Goal: Information Seeking & Learning: Learn about a topic

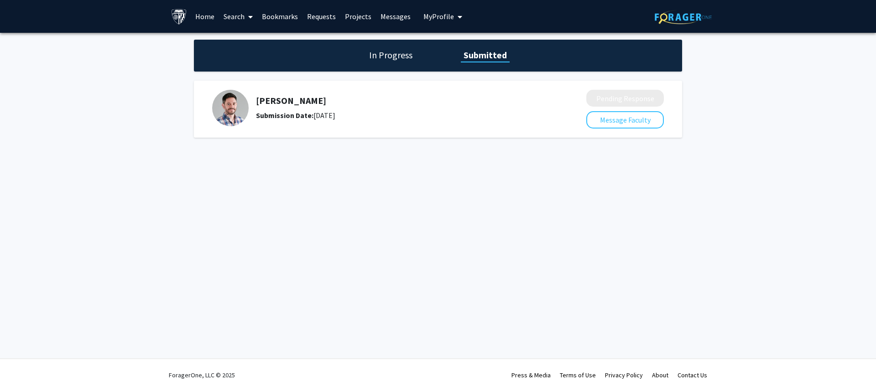
drag, startPoint x: 272, startPoint y: 100, endPoint x: 218, endPoint y: 111, distance: 55.4
click at [270, 102] on h5 "Laureano Moro-Velazquez" at bounding box center [397, 100] width 282 height 11
click at [218, 111] on img at bounding box center [230, 108] width 36 height 36
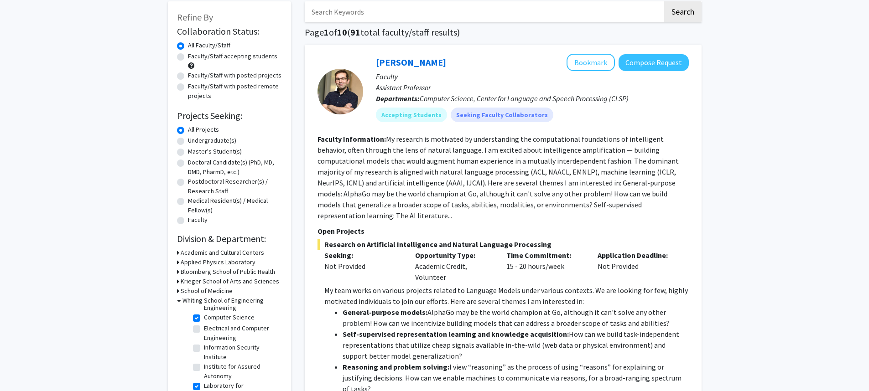
scroll to position [89, 0]
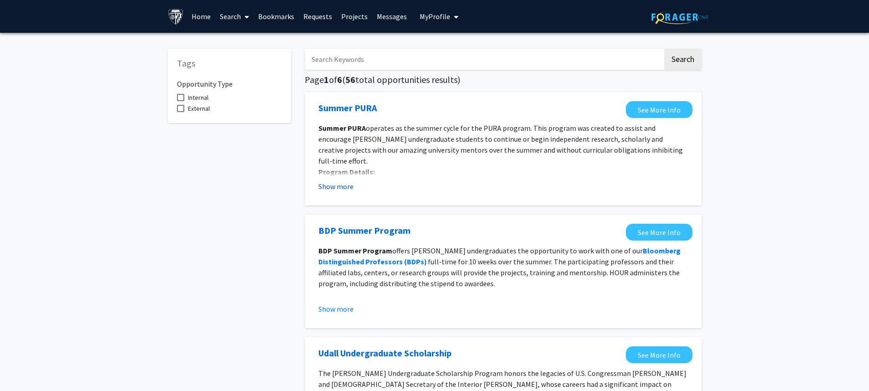
click at [338, 185] on button "Show more" at bounding box center [335, 186] width 35 height 11
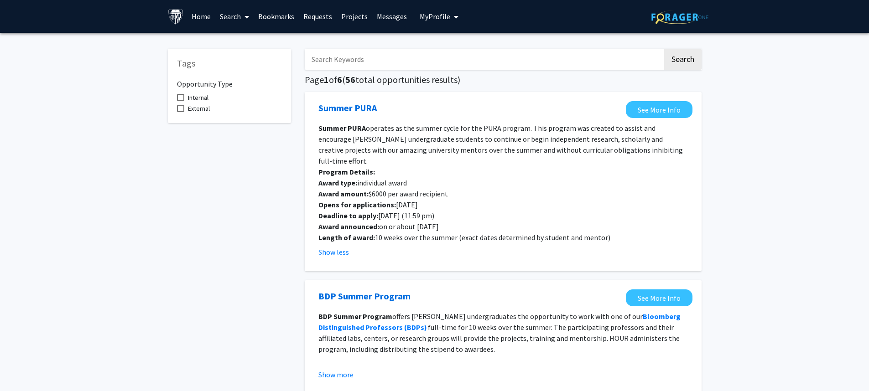
click at [179, 99] on span at bounding box center [180, 97] width 7 height 7
click at [180, 101] on input "Internal" at bounding box center [180, 101] width 0 height 0
checkbox input "true"
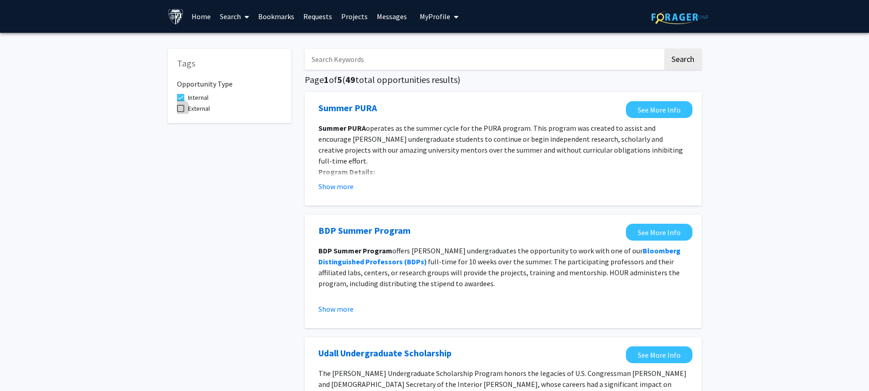
click at [182, 110] on span at bounding box center [180, 108] width 7 height 7
click at [181, 112] on input "External" at bounding box center [180, 112] width 0 height 0
checkbox input "true"
click at [182, 98] on span at bounding box center [180, 97] width 7 height 7
click at [181, 101] on input "Internal" at bounding box center [180, 101] width 0 height 0
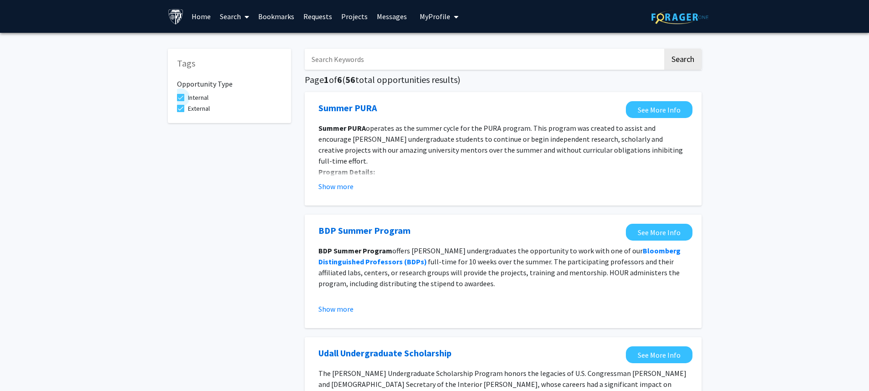
checkbox input "false"
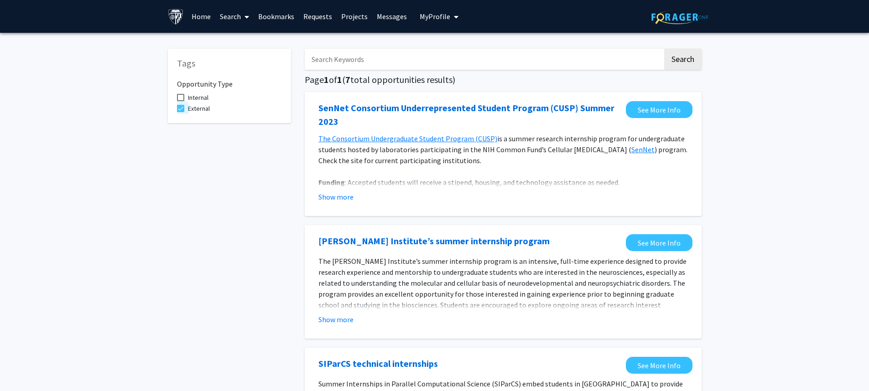
click at [183, 110] on span at bounding box center [180, 108] width 7 height 7
click at [181, 112] on input "External" at bounding box center [180, 112] width 0 height 0
checkbox input "false"
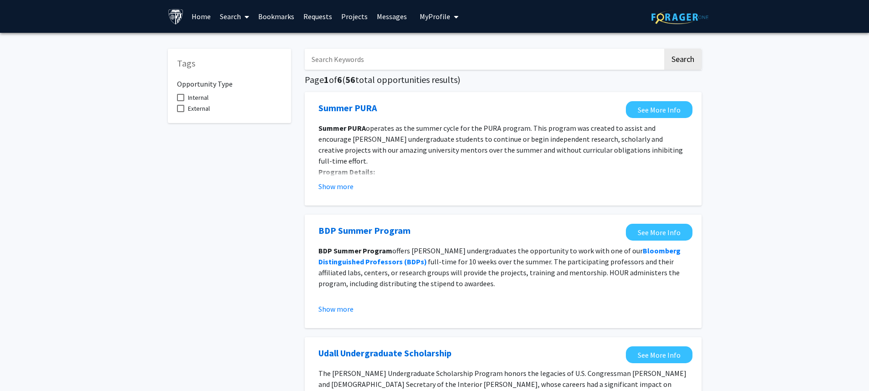
click at [181, 99] on span at bounding box center [180, 97] width 7 height 7
click at [181, 101] on input "Internal" at bounding box center [180, 101] width 0 height 0
click at [181, 99] on span at bounding box center [180, 97] width 7 height 7
click at [181, 101] on input "Internal" at bounding box center [180, 101] width 0 height 0
checkbox input "false"
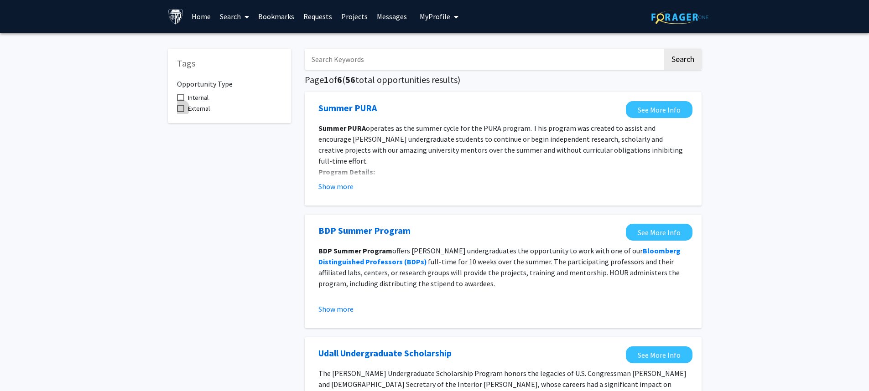
click at [179, 107] on span at bounding box center [180, 108] width 7 height 7
click at [180, 112] on input "External" at bounding box center [180, 112] width 0 height 0
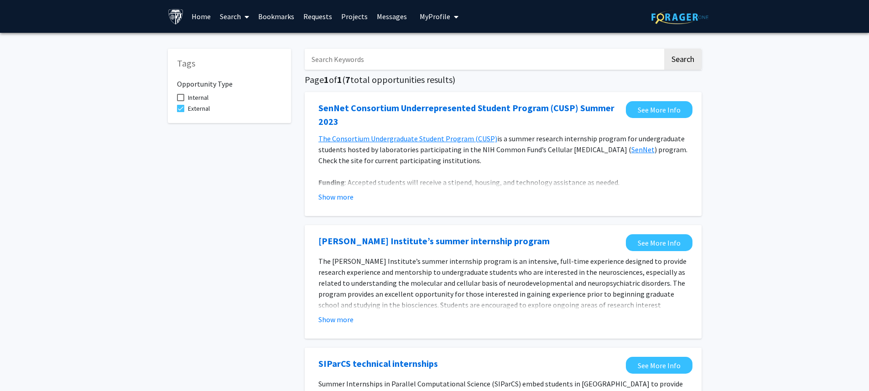
click at [181, 109] on span at bounding box center [180, 108] width 7 height 7
click at [181, 112] on input "External" at bounding box center [180, 112] width 0 height 0
checkbox input "false"
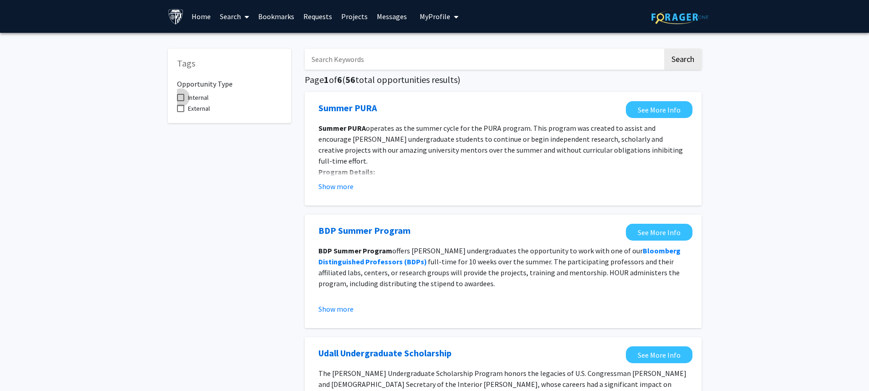
click at [179, 99] on span at bounding box center [180, 97] width 7 height 7
click at [180, 101] on input "Internal" at bounding box center [180, 101] width 0 height 0
checkbox input "true"
click at [181, 109] on span at bounding box center [180, 108] width 7 height 7
click at [181, 112] on input "External" at bounding box center [180, 112] width 0 height 0
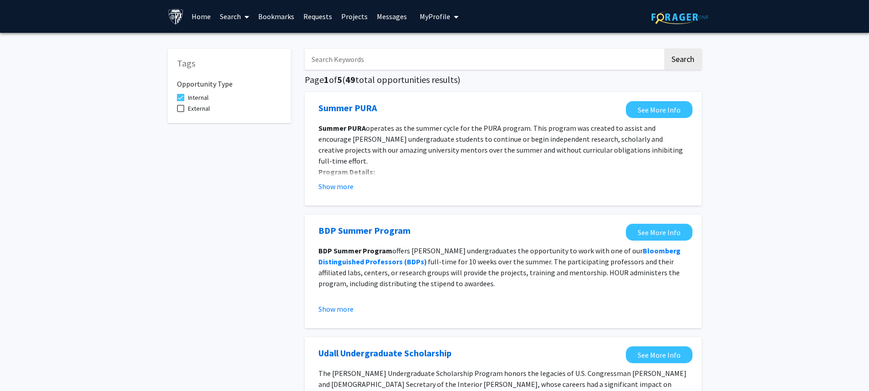
checkbox input "true"
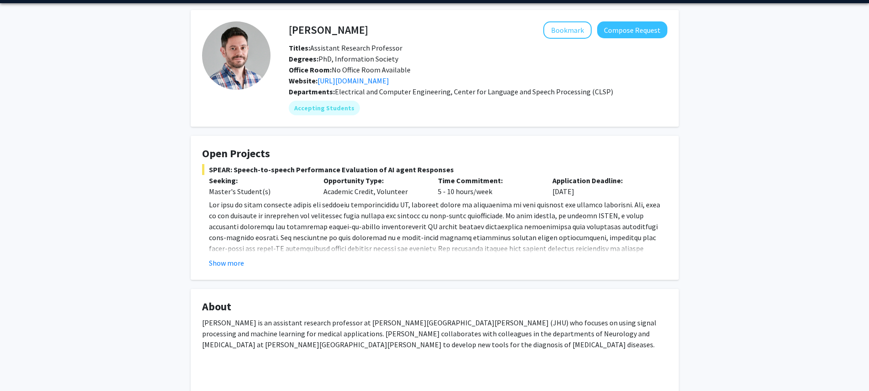
scroll to position [192, 0]
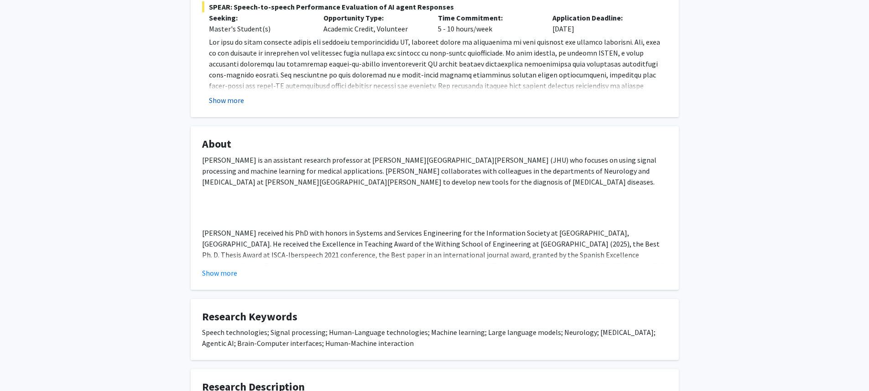
click at [219, 102] on button "Show more" at bounding box center [226, 100] width 35 height 11
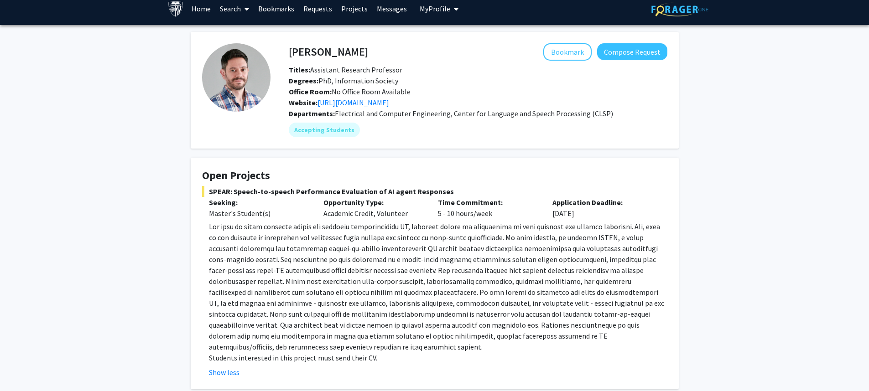
scroll to position [0, 0]
